Goal: Transaction & Acquisition: Purchase product/service

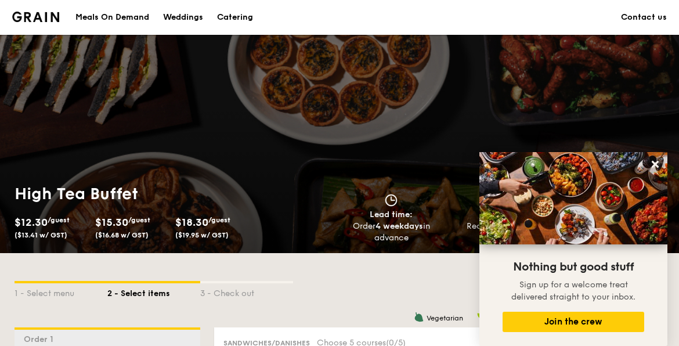
click at [229, 16] on div "Catering" at bounding box center [235, 17] width 36 height 35
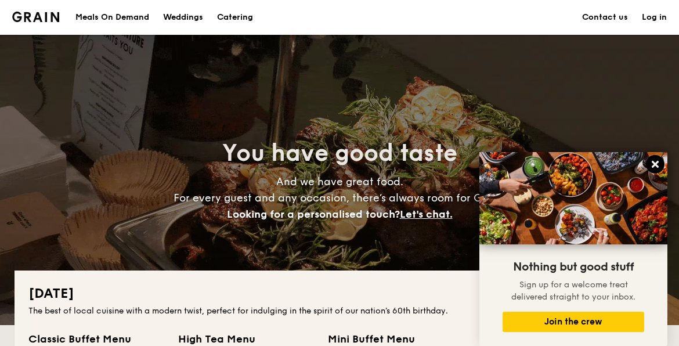
click at [658, 164] on icon at bounding box center [655, 164] width 10 height 10
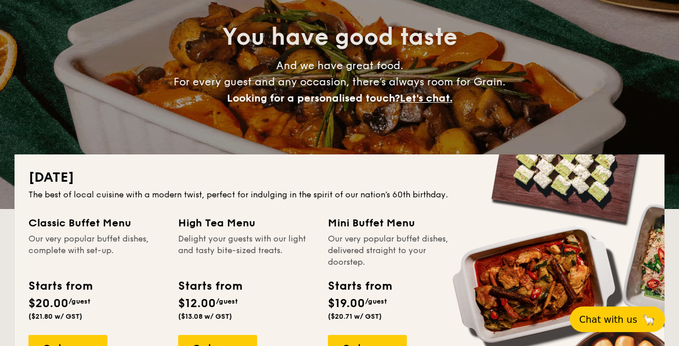
scroll to position [232, 0]
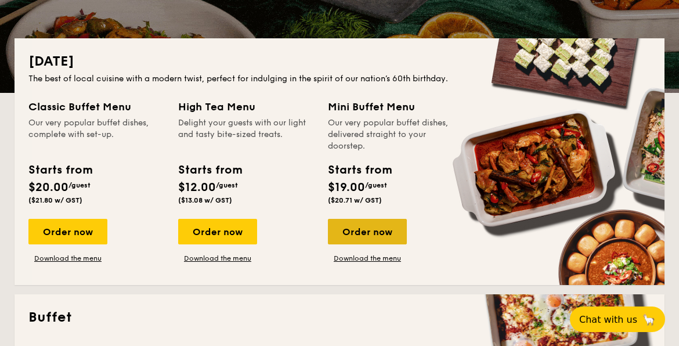
click at [363, 230] on div "Order now" at bounding box center [367, 232] width 79 height 26
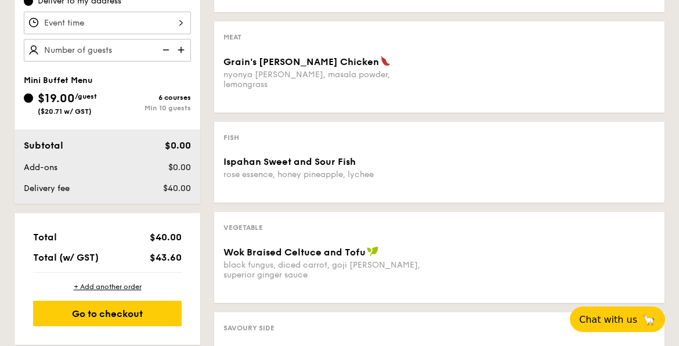
scroll to position [580, 0]
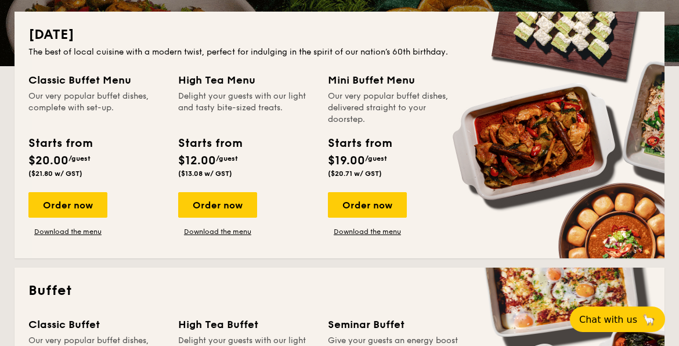
scroll to position [232, 0]
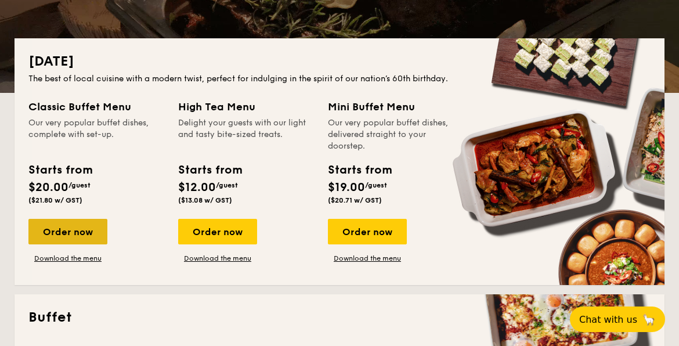
click at [70, 232] on div "Order now" at bounding box center [67, 232] width 79 height 26
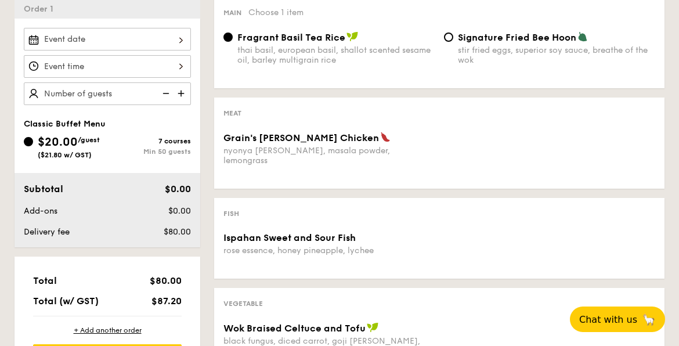
scroll to position [348, 0]
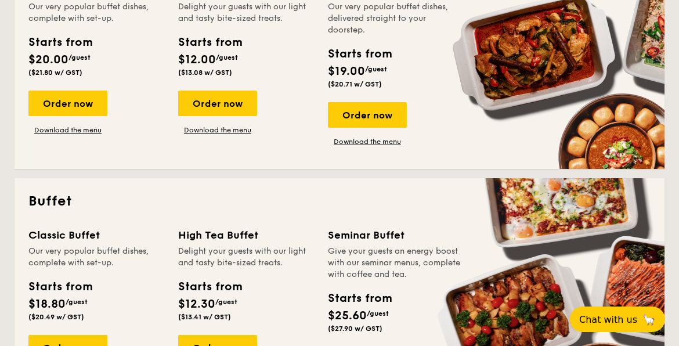
scroll to position [232, 0]
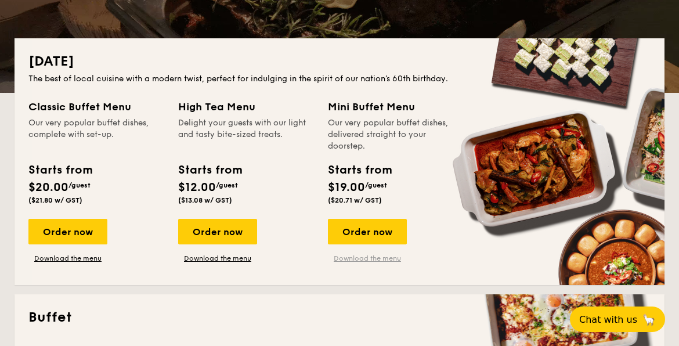
click at [373, 258] on link "Download the menu" at bounding box center [367, 258] width 79 height 9
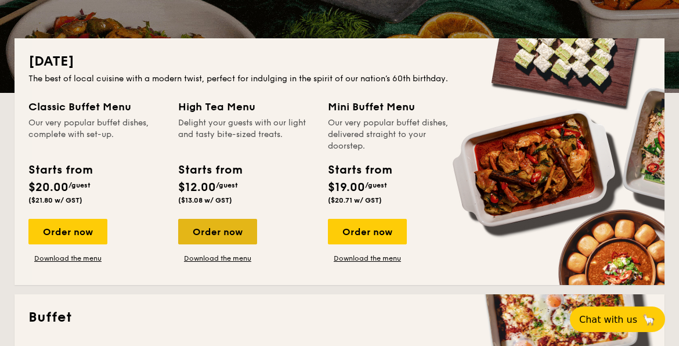
click at [209, 229] on div "Order now" at bounding box center [217, 232] width 79 height 26
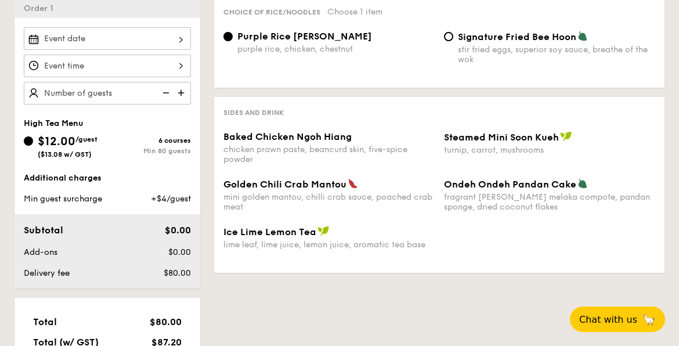
scroll to position [290, 0]
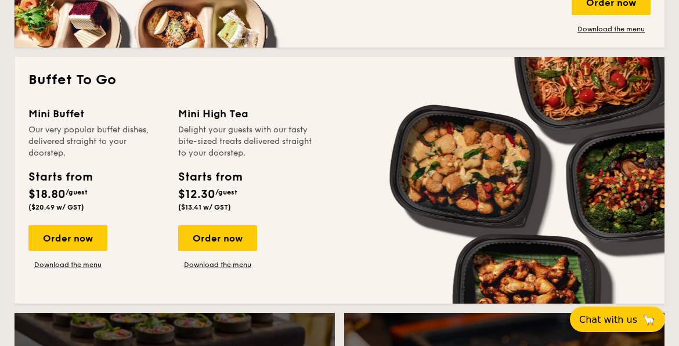
scroll to position [986, 0]
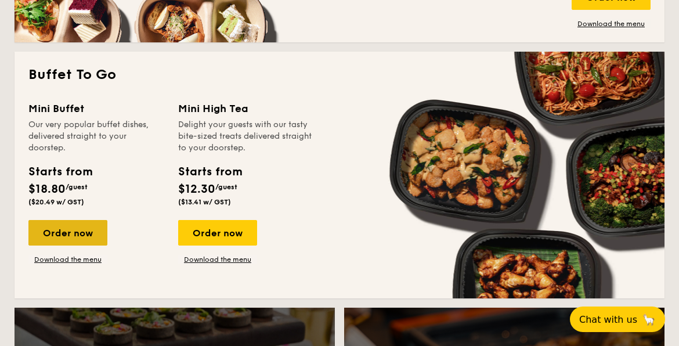
click at [66, 238] on div "Order now" at bounding box center [67, 233] width 79 height 26
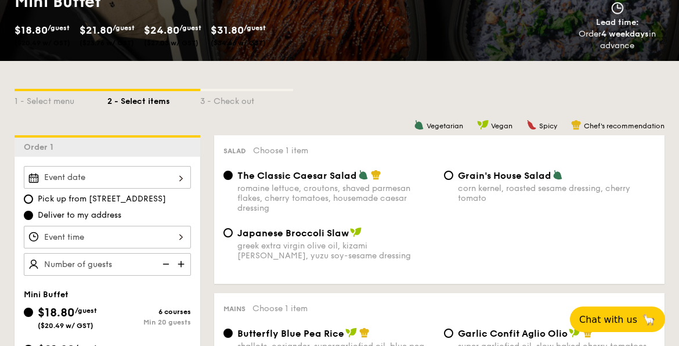
scroll to position [232, 0]
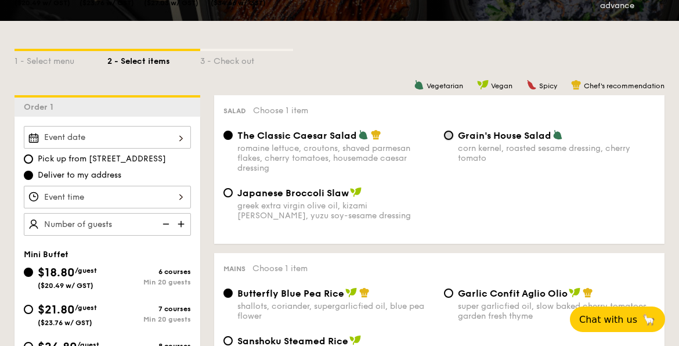
click at [450, 135] on input "Grain's House Salad corn kernel, roasted sesame dressing, cherry tomato" at bounding box center [448, 135] width 9 height 9
radio input "true"
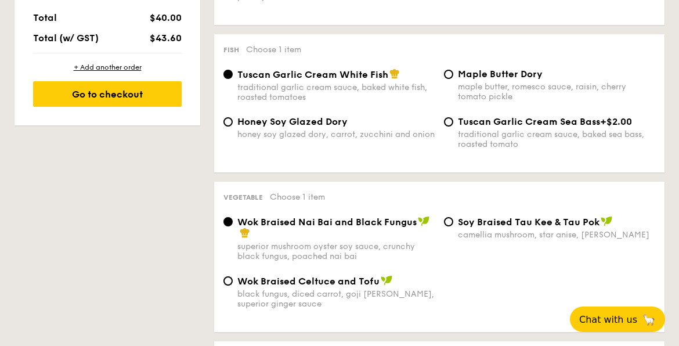
scroll to position [754, 0]
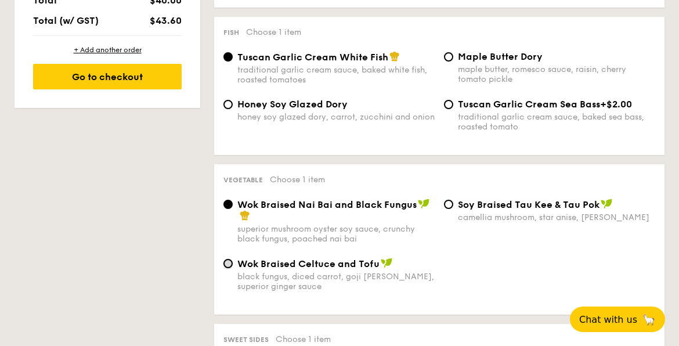
click at [230, 268] on input "Wok Braised Celtuce and Tofu black fungus, diced carrot, goji [PERSON_NAME], su…" at bounding box center [227, 263] width 9 height 9
radio input "true"
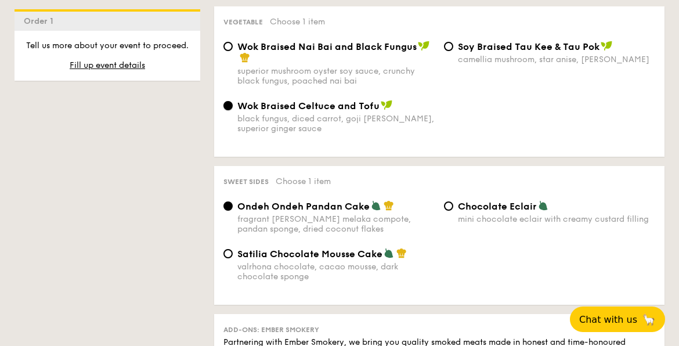
scroll to position [928, 0]
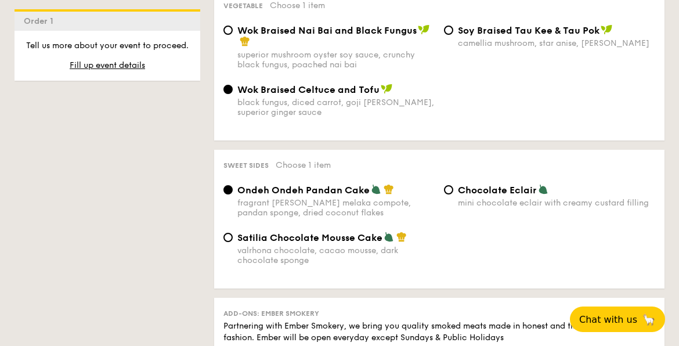
click at [234, 245] on div "Satilia Chocolate Mousse Cake valrhona chocolate, cacao mousse, dark chocolate …" at bounding box center [329, 249] width 221 height 34
click at [229, 242] on input "Satilia Chocolate Mousse Cake valrhona chocolate, cacao mousse, dark chocolate …" at bounding box center [227, 237] width 9 height 9
radio input "true"
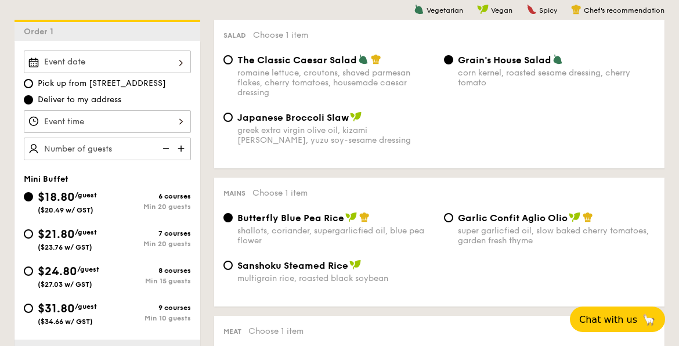
scroll to position [290, 0]
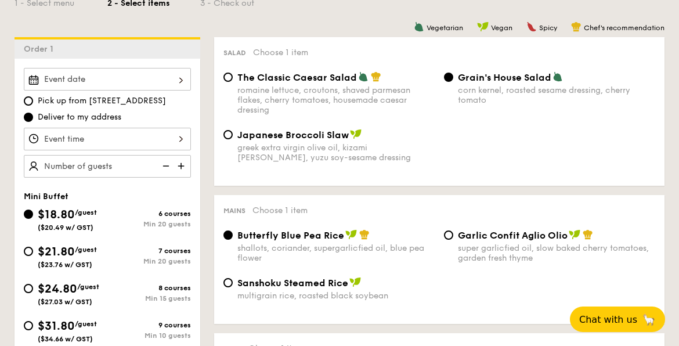
click at [184, 166] on img at bounding box center [182, 166] width 17 height 22
type input "20 guests"
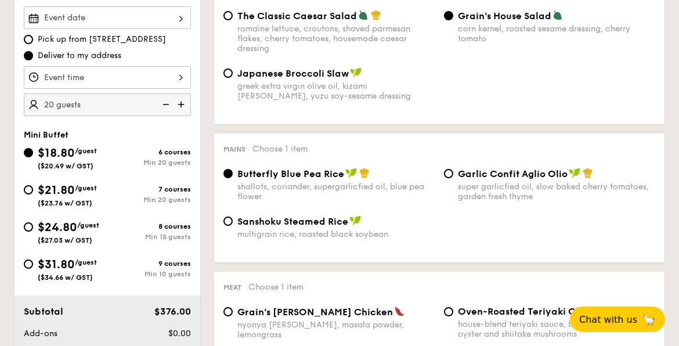
scroll to position [232, 0]
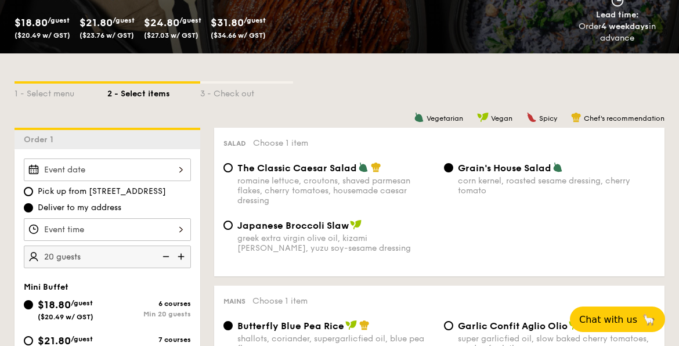
scroll to position [137, 0]
